Goal: Information Seeking & Learning: Learn about a topic

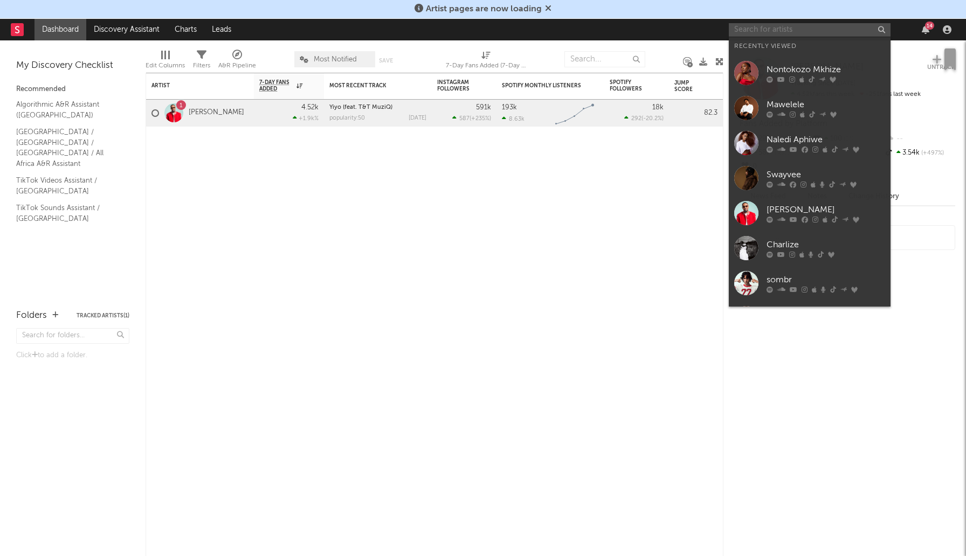
click at [810, 31] on input "text" at bounding box center [810, 29] width 162 height 13
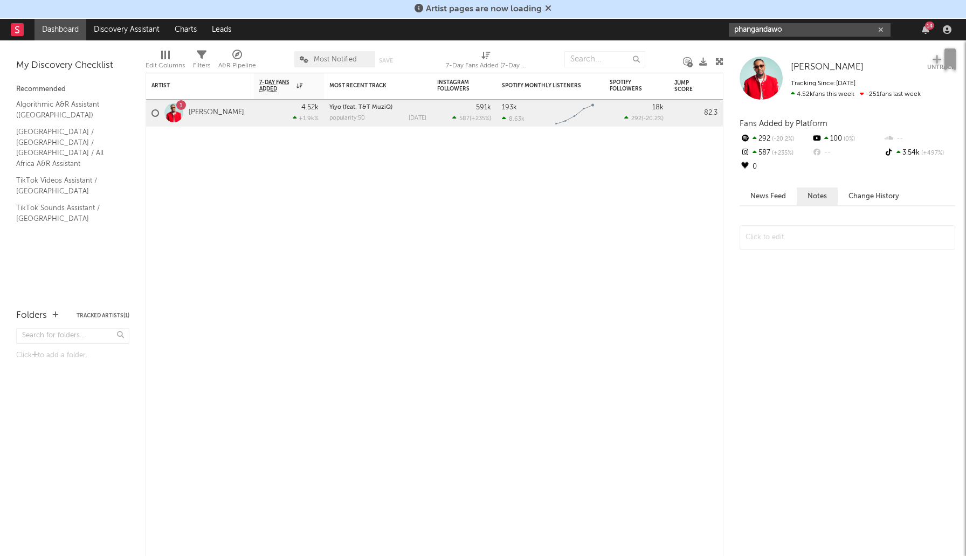
click at [797, 30] on input "phangandawo" at bounding box center [810, 29] width 162 height 13
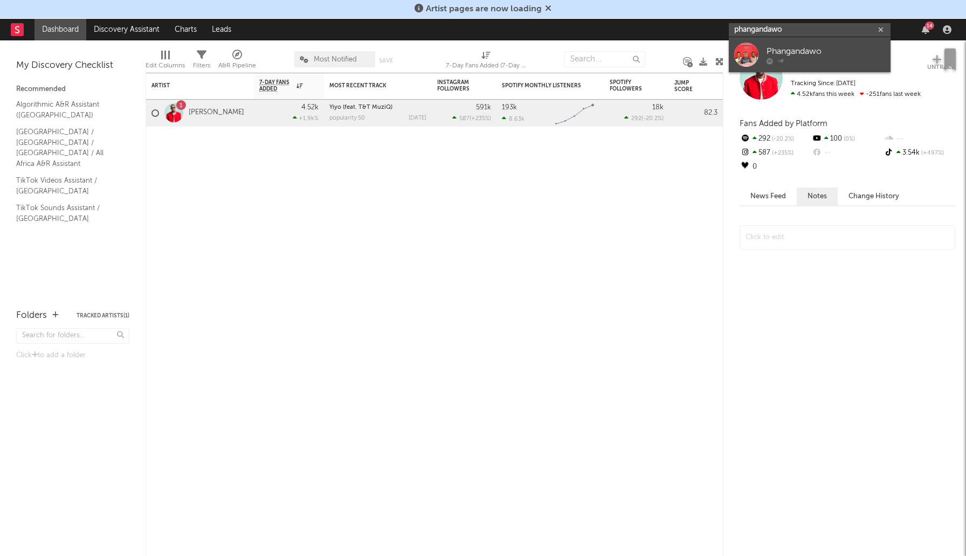
type input "phangandawo"
click at [799, 49] on div "Phangandawo" at bounding box center [825, 51] width 119 height 13
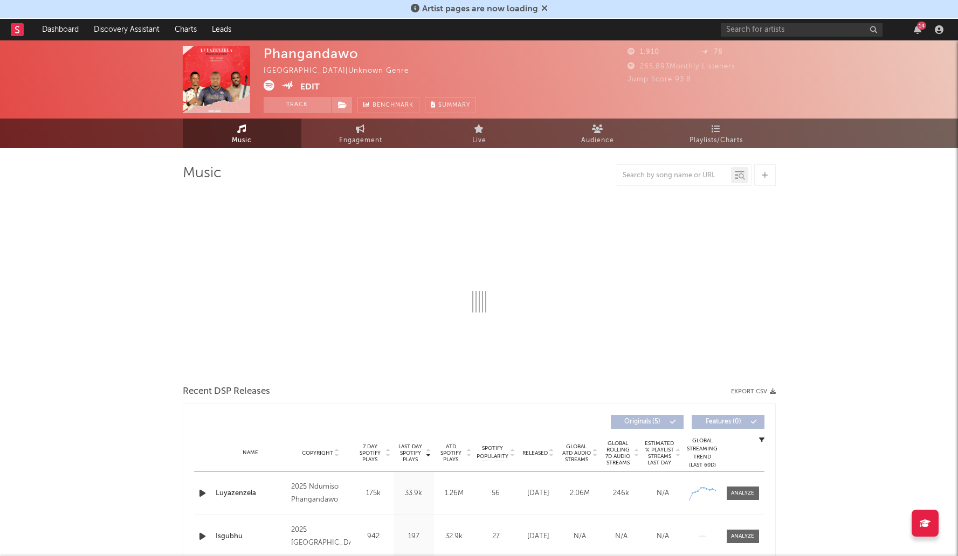
select select "1w"
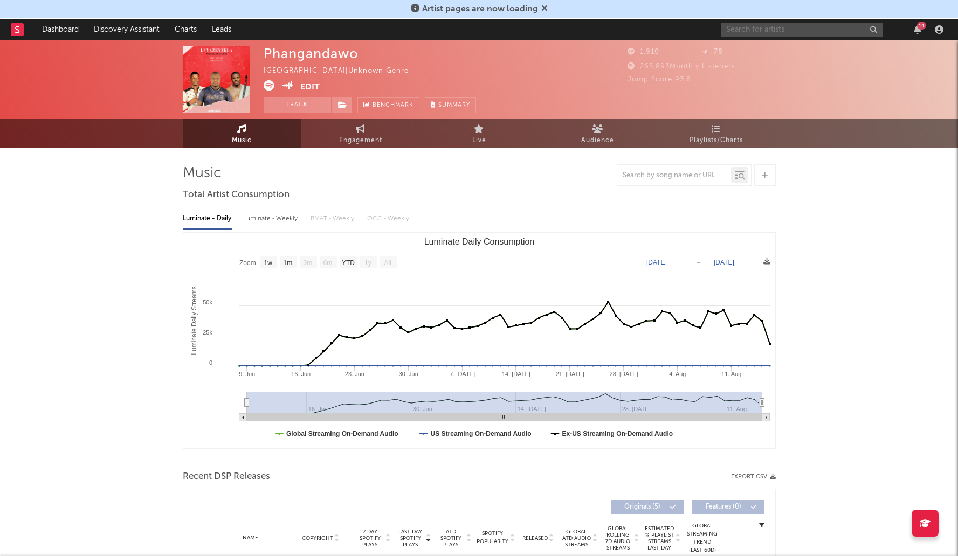
click at [786, 33] on input "text" at bounding box center [802, 29] width 162 height 13
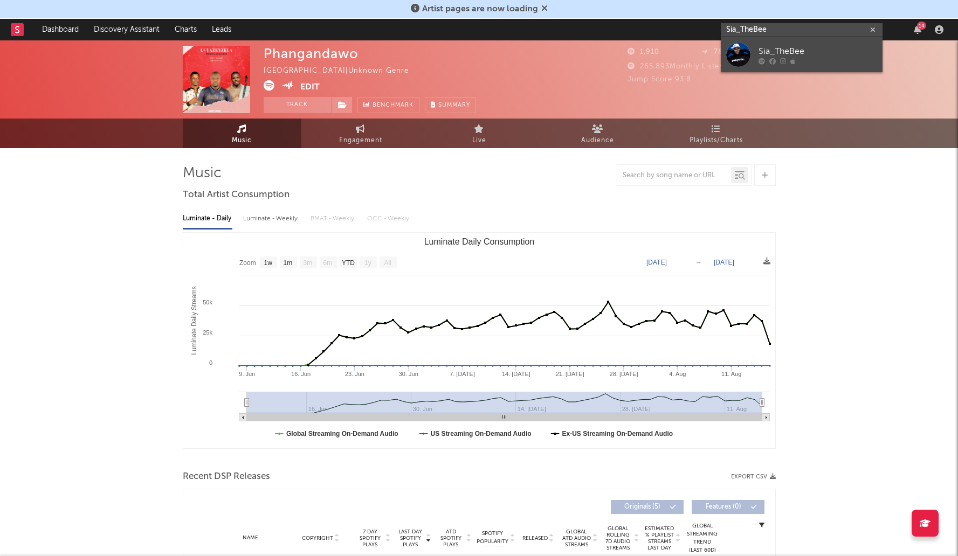
type input "Sia_TheBee"
click at [787, 49] on div "Sia_TheBee" at bounding box center [817, 51] width 119 height 13
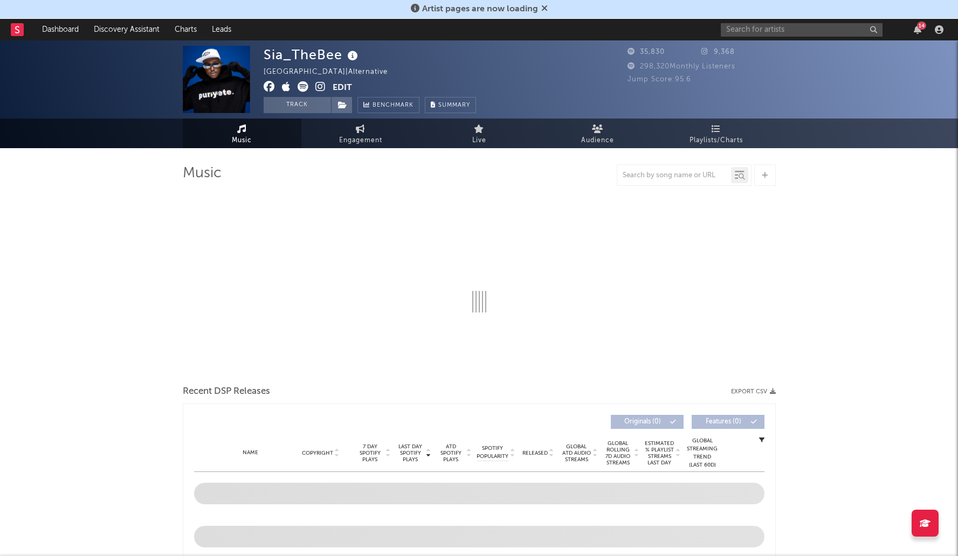
select select "6m"
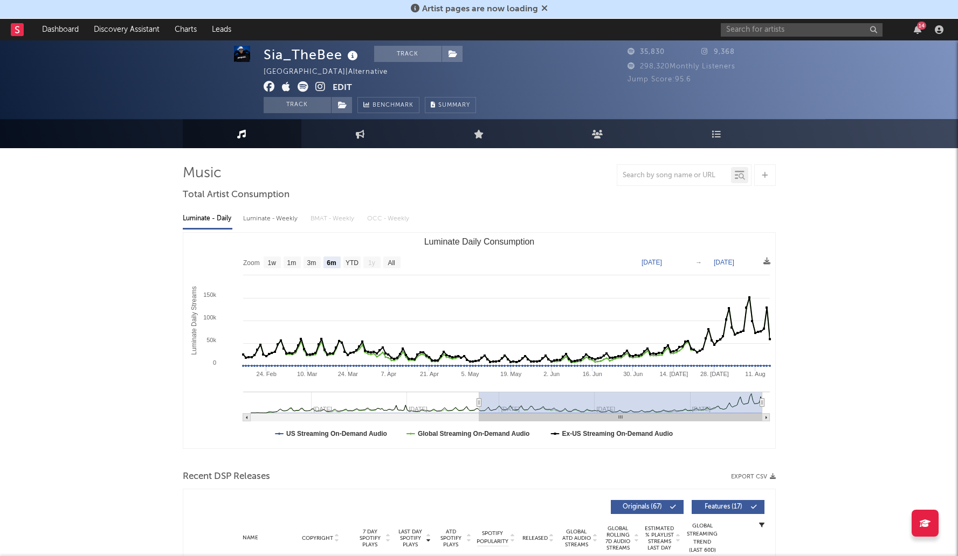
scroll to position [197, 0]
